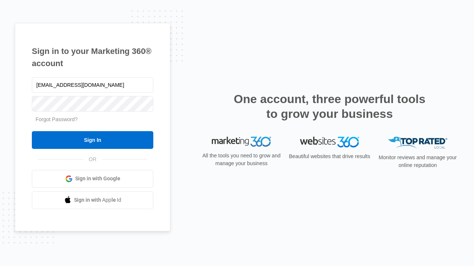
type input "dankie614@gmail.com"
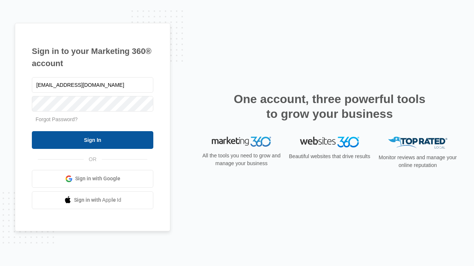
click at [93, 140] on input "Sign In" at bounding box center [92, 140] width 121 height 18
